Goal: Information Seeking & Learning: Learn about a topic

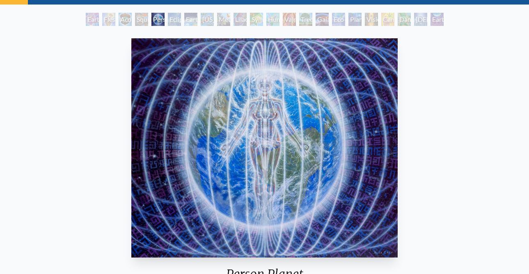
scroll to position [37, 0]
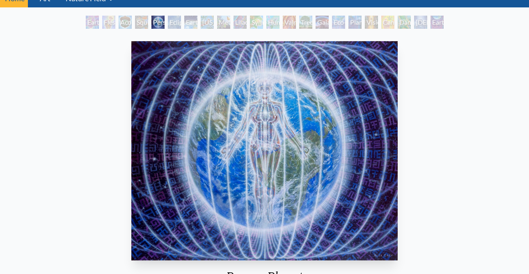
click at [124, 23] on div "Acorn Dream" at bounding box center [125, 22] width 13 height 13
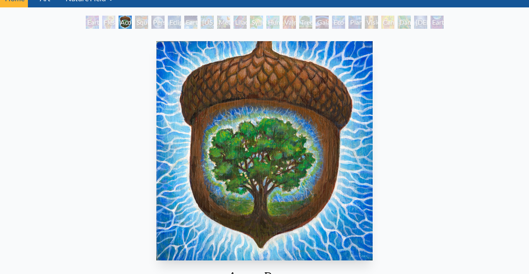
click at [142, 23] on div "Squirrel" at bounding box center [141, 22] width 13 height 13
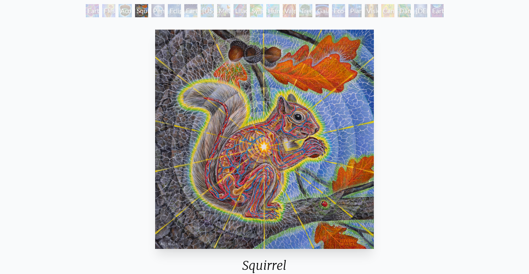
scroll to position [51, 0]
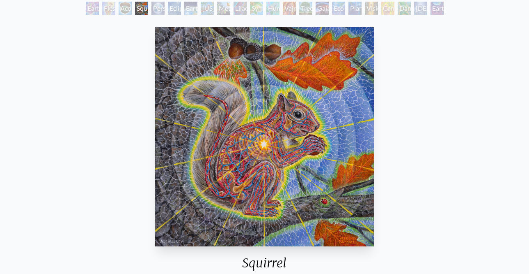
click at [195, 9] on div "Earth Energies" at bounding box center [190, 8] width 13 height 13
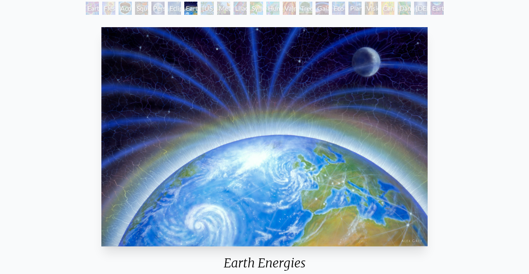
click at [208, 8] on div "Ohio Song" at bounding box center [207, 8] width 13 height 13
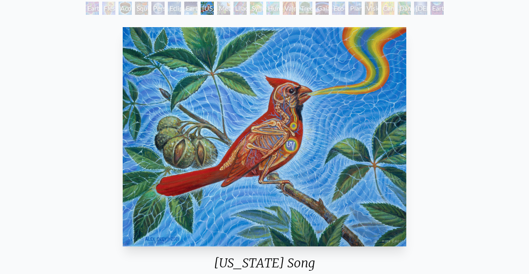
click at [223, 9] on div "Metamorphosis" at bounding box center [223, 8] width 13 height 13
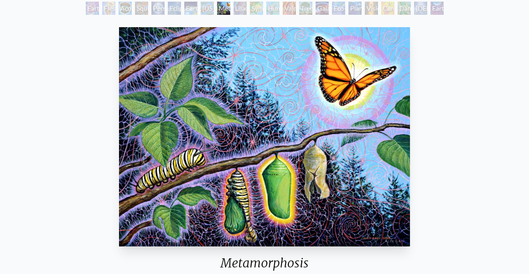
click at [241, 9] on div "Lilacs" at bounding box center [240, 8] width 13 height 13
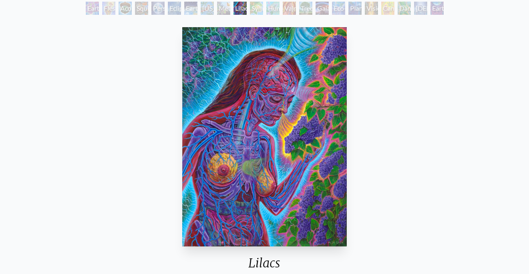
click at [255, 9] on div "Symbiosis: Gall Wasp & Oak Tree" at bounding box center [256, 8] width 13 height 13
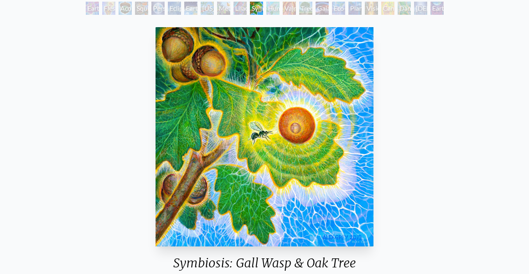
click at [272, 8] on div "Humming Bird" at bounding box center [273, 8] width 13 height 13
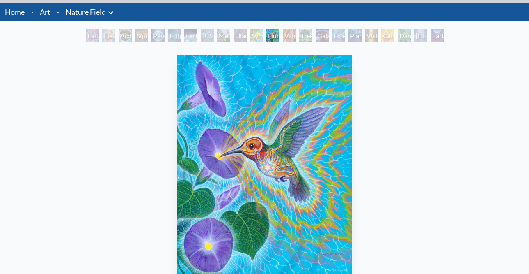
scroll to position [9, 0]
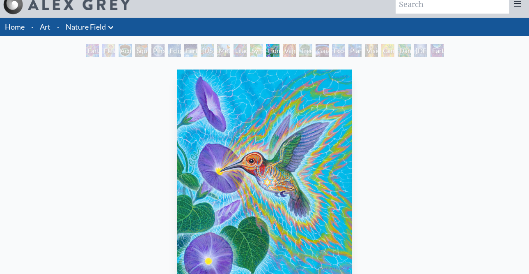
click at [47, 27] on link "Art" at bounding box center [45, 27] width 11 height 12
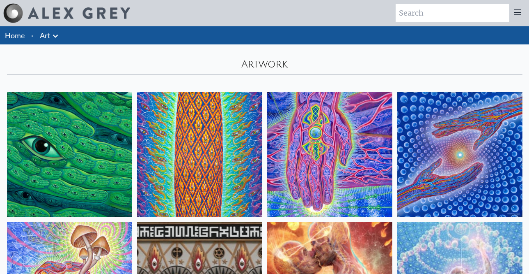
click at [55, 35] on icon at bounding box center [56, 36] width 10 height 10
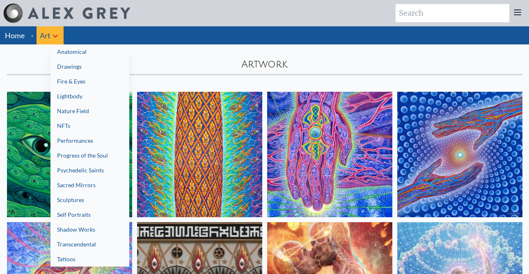
click at [67, 182] on link "Sacred Mirrors" at bounding box center [90, 184] width 79 height 15
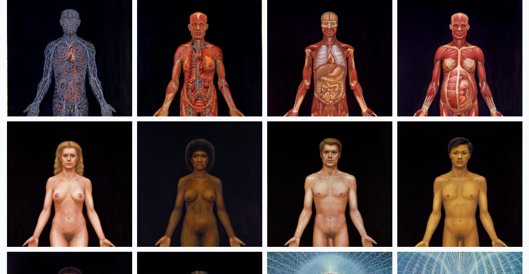
scroll to position [244, 0]
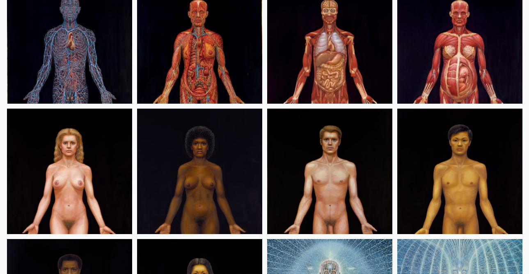
click at [222, 155] on img at bounding box center [199, 170] width 125 height 125
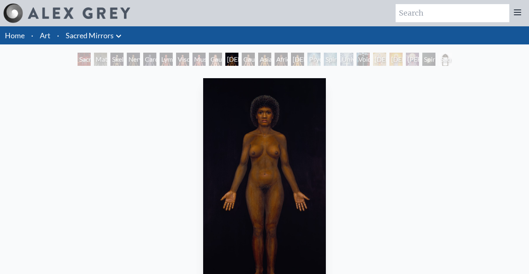
click at [326, 58] on div "Spiritual Energy System" at bounding box center [330, 59] width 13 height 13
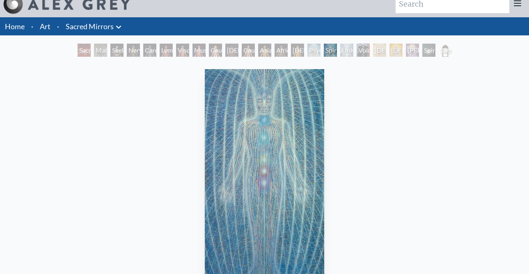
scroll to position [8, 0]
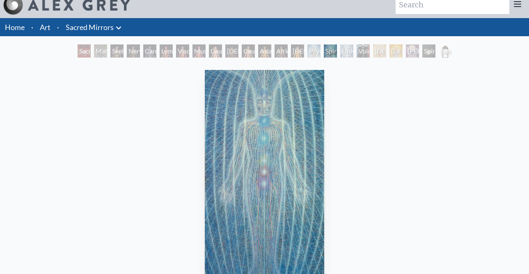
click at [51, 26] on li "Art" at bounding box center [45, 27] width 17 height 18
click at [58, 26] on li "·" at bounding box center [58, 27] width 9 height 18
click at [58, 28] on li "·" at bounding box center [58, 27] width 9 height 18
click at [59, 27] on li "·" at bounding box center [58, 27] width 9 height 18
click at [58, 28] on li "·" at bounding box center [58, 27] width 9 height 18
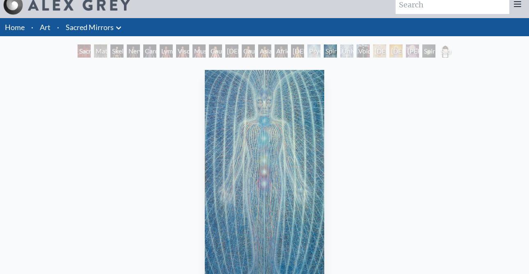
click at [51, 28] on li "Art" at bounding box center [45, 27] width 17 height 18
click at [47, 28] on link "Art" at bounding box center [45, 27] width 11 height 12
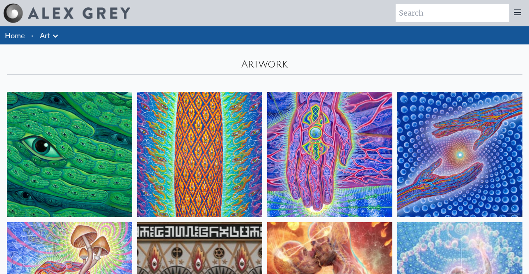
click at [56, 37] on icon at bounding box center [56, 36] width 10 height 10
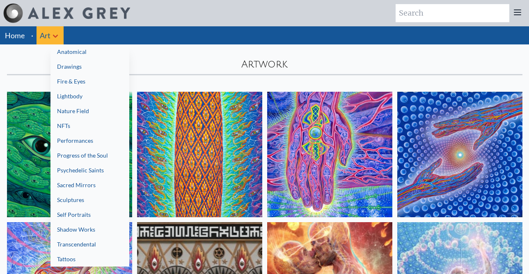
click at [66, 50] on link "Anatomical" at bounding box center [90, 51] width 79 height 15
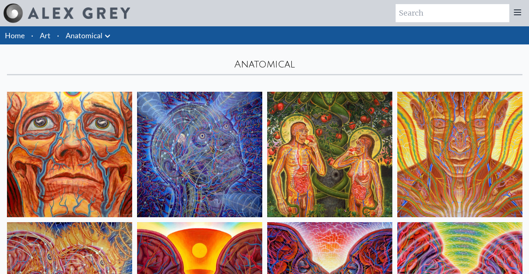
click at [188, 139] on img at bounding box center [199, 154] width 125 height 125
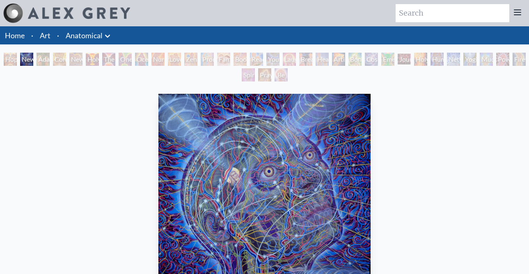
click at [280, 58] on div "Young & Old" at bounding box center [273, 59] width 13 height 13
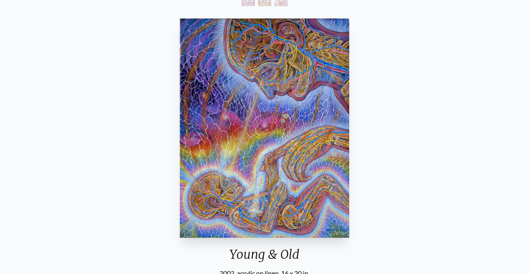
scroll to position [76, 0]
